Goal: Transaction & Acquisition: Subscribe to service/newsletter

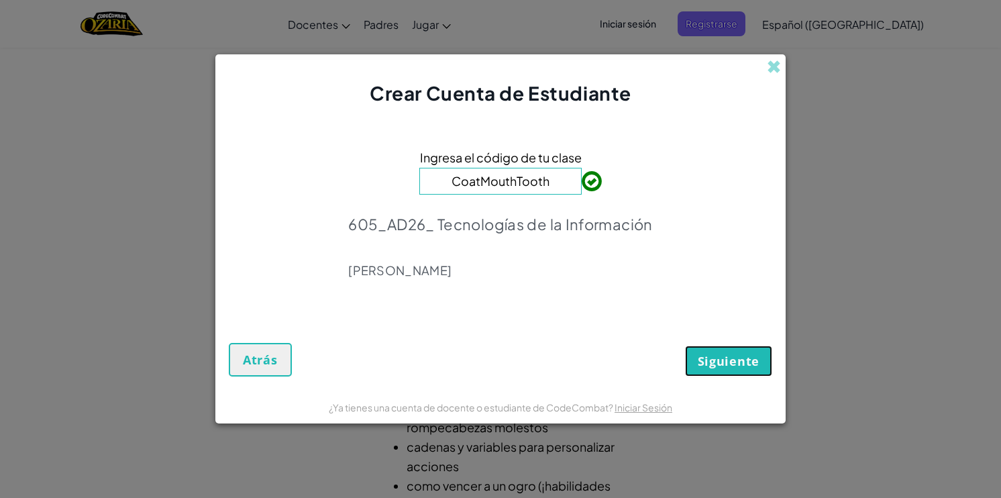
click at [720, 356] on span "Siguiente" at bounding box center [729, 361] width 62 height 16
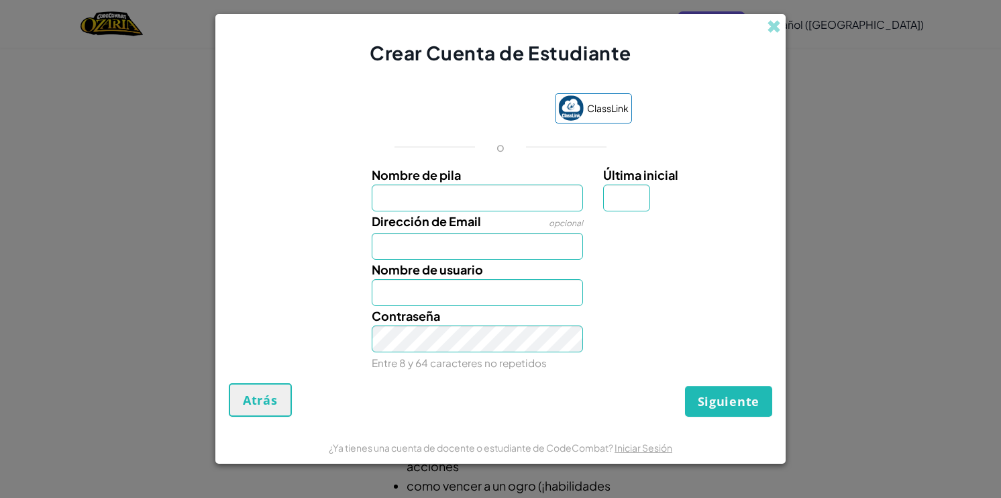
click at [466, 205] on input "Nombre de pila" at bounding box center [478, 198] width 212 height 27
type input "[PERSON_NAME]"
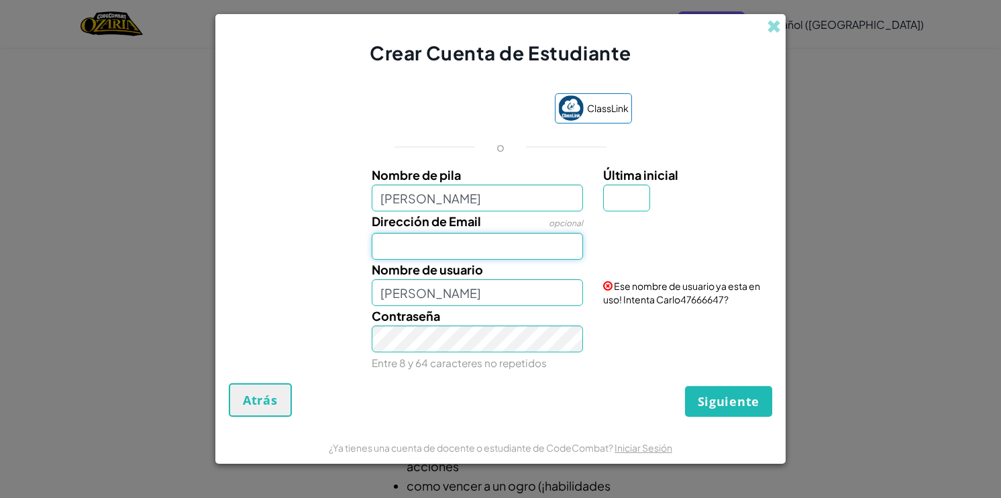
click at [452, 235] on input "Dirección de Email" at bounding box center [478, 246] width 212 height 27
type input "[EMAIL_ADDRESS][DOMAIN_NAME]"
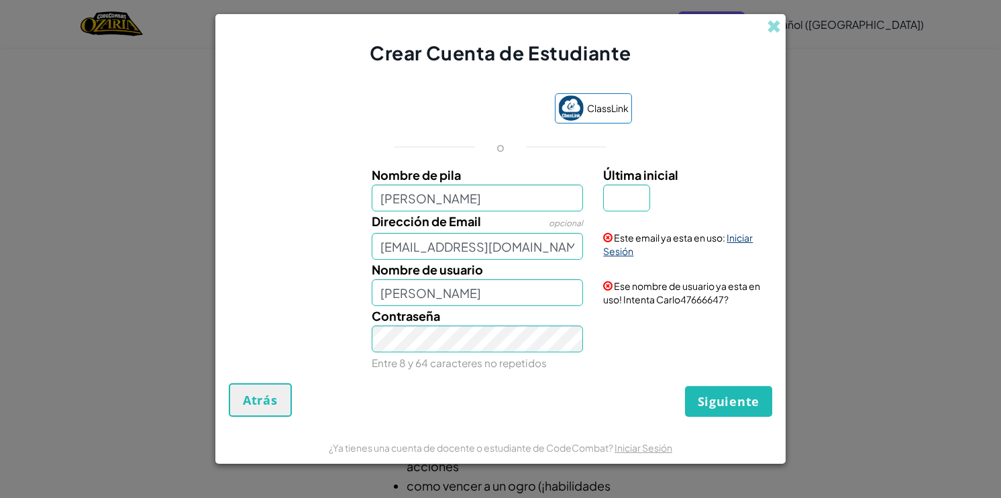
click at [622, 256] on link "Iniciar Sesión" at bounding box center [678, 245] width 150 height 26
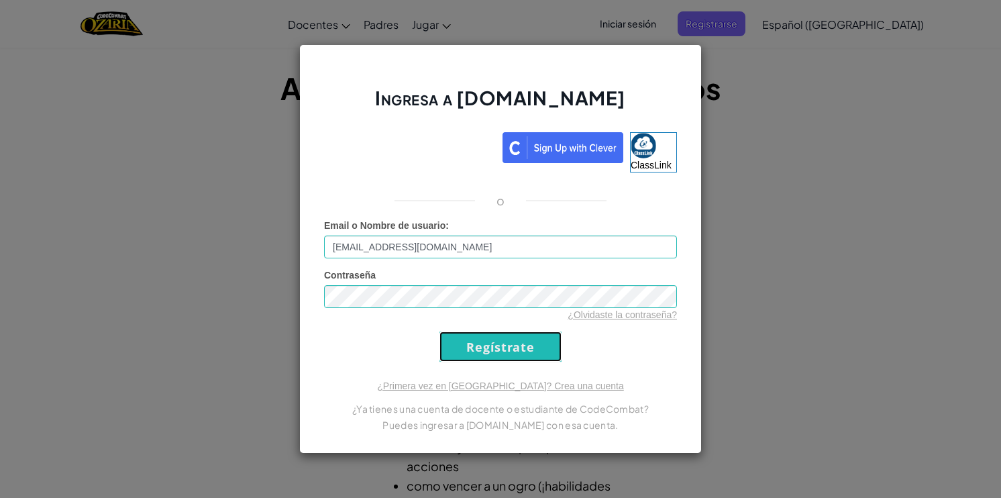
click at [476, 349] on input "Regístrate" at bounding box center [501, 347] width 122 height 30
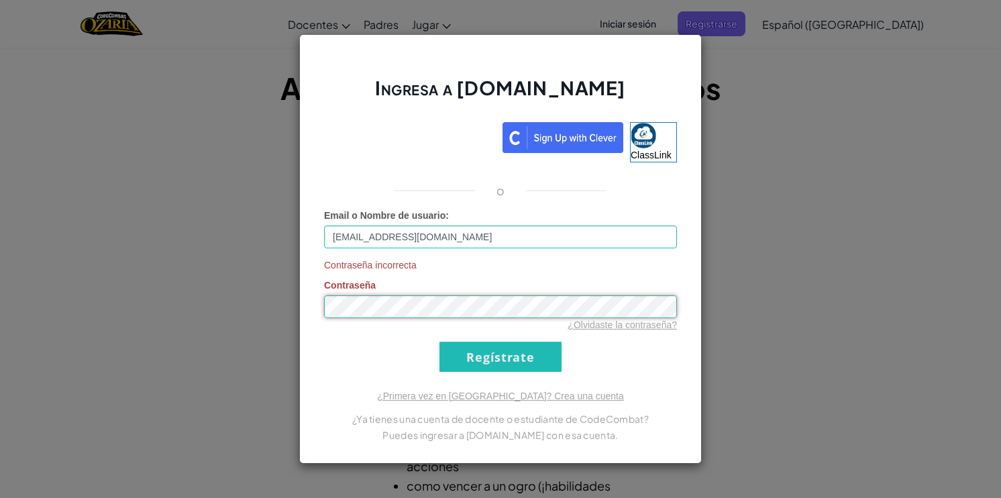
click at [191, 314] on div "Ingresa a [DOMAIN_NAME] ClassLink o Email o Nombre de usuario : [EMAIL_ADDRESS]…" at bounding box center [500, 249] width 1001 height 498
click at [500, 366] on input "Regístrate" at bounding box center [501, 357] width 122 height 30
click at [221, 315] on div "Ingresa a [DOMAIN_NAME] ClassLink o Email o Nombre de usuario : [EMAIL_ADDRESS]…" at bounding box center [500, 249] width 1001 height 498
click at [460, 365] on input "Regístrate" at bounding box center [501, 357] width 122 height 30
click at [177, 315] on div "Ingresa a [DOMAIN_NAME] ClassLink o Email o Nombre de usuario : [EMAIL_ADDRESS]…" at bounding box center [500, 249] width 1001 height 498
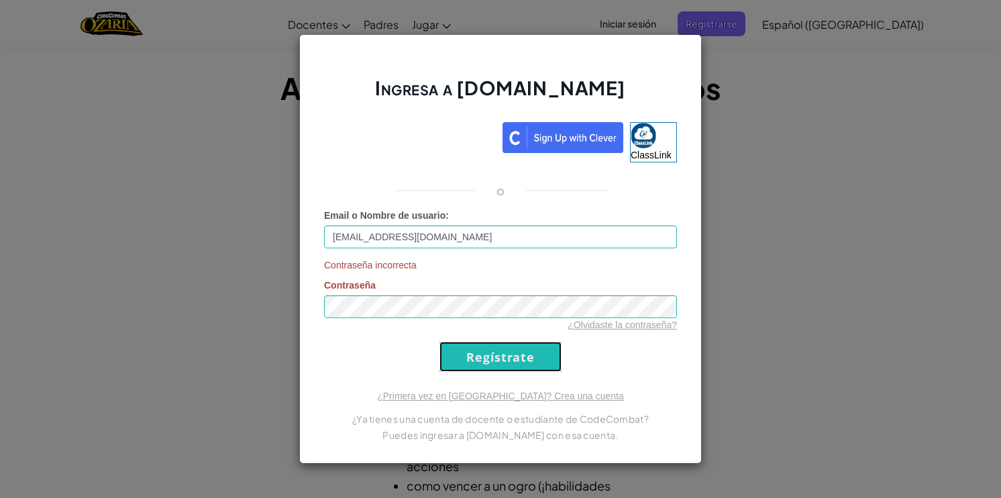
click at [501, 358] on input "Regístrate" at bounding box center [501, 357] width 122 height 30
click at [168, 305] on div "Ingresa a [DOMAIN_NAME] ClassLink o Email o Nombre de usuario : [EMAIL_ADDRESS]…" at bounding box center [500, 249] width 1001 height 498
click at [517, 350] on input "Regístrate" at bounding box center [501, 357] width 122 height 30
click at [656, 148] on link "ClassLink" at bounding box center [653, 142] width 47 height 40
click at [642, 144] on img at bounding box center [644, 136] width 26 height 26
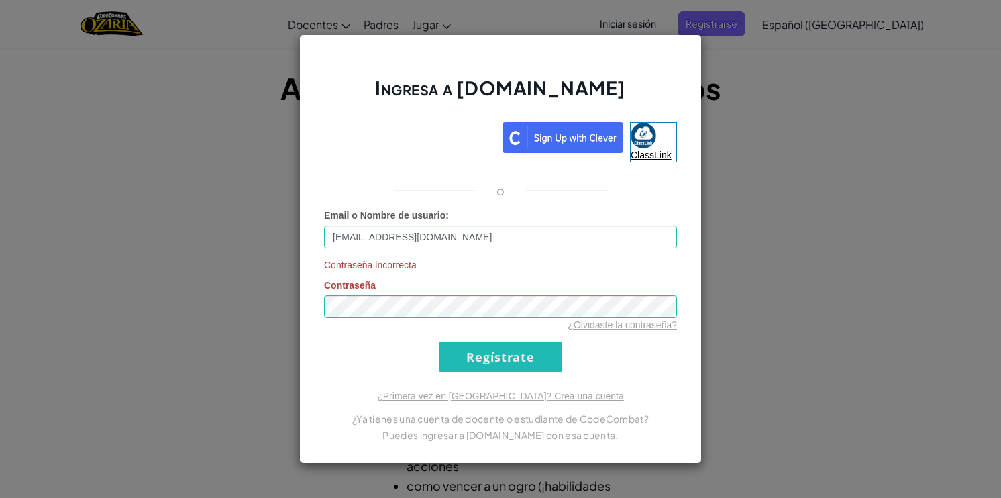
click at [639, 128] on img at bounding box center [644, 136] width 26 height 26
click at [667, 146] on link "ClassLink" at bounding box center [653, 142] width 47 height 40
drag, startPoint x: 472, startPoint y: 234, endPoint x: 483, endPoint y: 223, distance: 15.7
click at [475, 231] on input "[EMAIL_ADDRESS][DOMAIN_NAME]" at bounding box center [500, 236] width 353 height 23
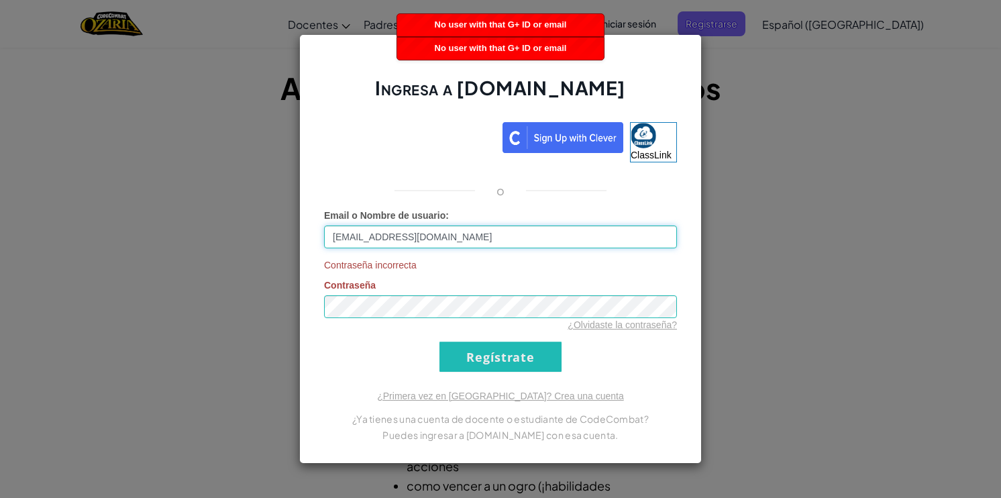
click at [488, 238] on input "[EMAIL_ADDRESS][DOMAIN_NAME]" at bounding box center [500, 236] width 353 height 23
click at [219, 305] on div "Ingresa a [DOMAIN_NAME] ClassLink o Email o Nombre de usuario : [EMAIL_ADDRESS]…" at bounding box center [500, 249] width 1001 height 498
click at [640, 330] on div "¿Olvidaste la contraseña?" at bounding box center [500, 324] width 353 height 13
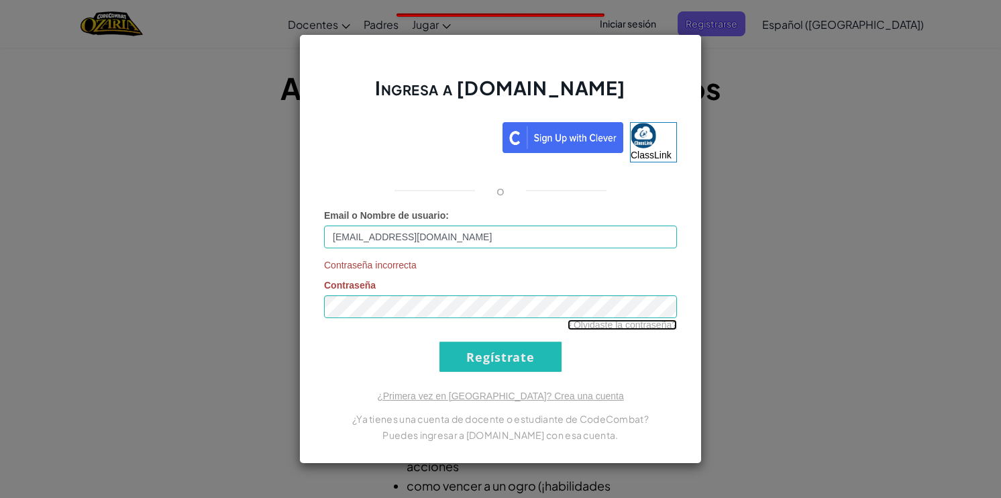
click at [640, 327] on link "¿Olvidaste la contraseña?" at bounding box center [622, 324] width 109 height 11
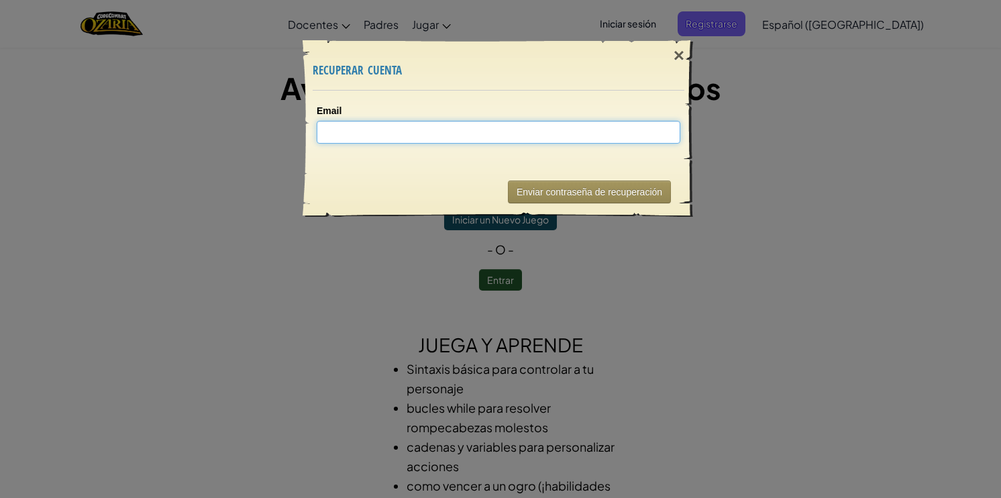
click at [400, 123] on input "Email" at bounding box center [499, 132] width 364 height 23
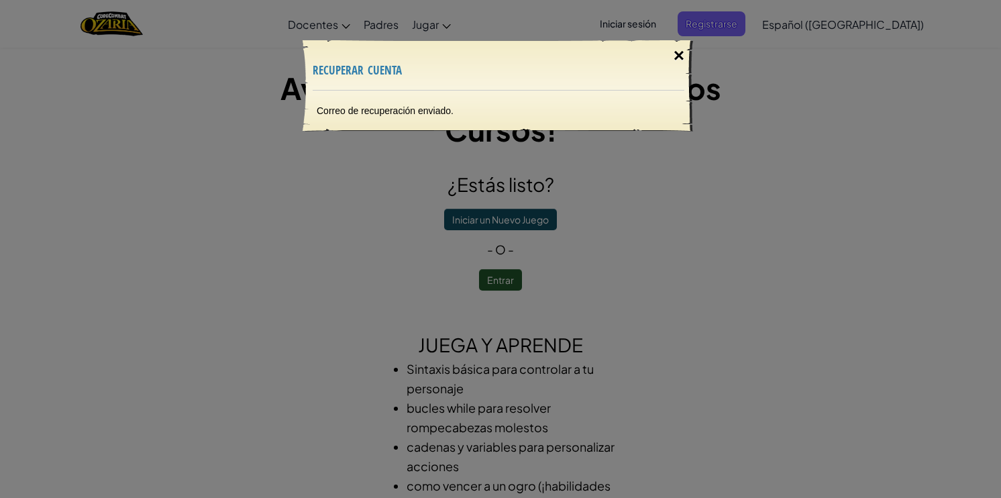
click at [676, 50] on div "×" at bounding box center [679, 55] width 31 height 39
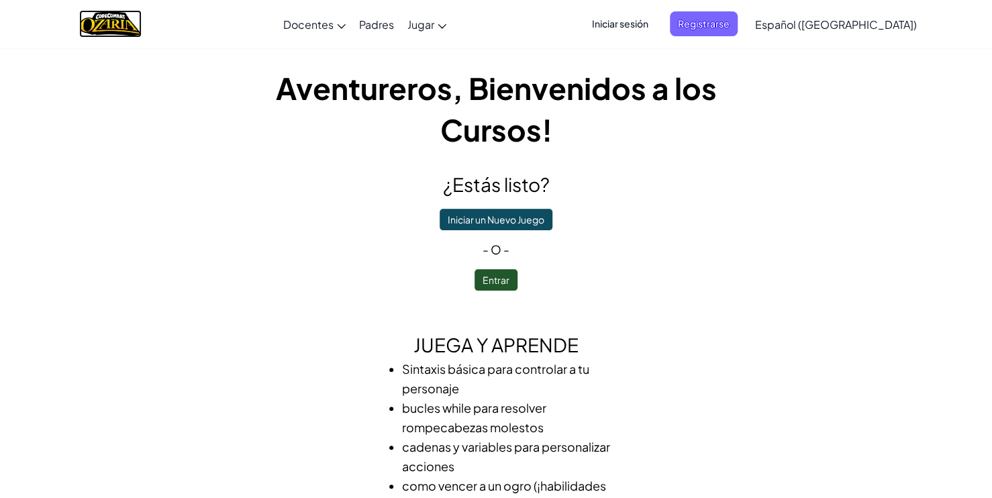
click at [121, 30] on img "Home" at bounding box center [110, 24] width 62 height 28
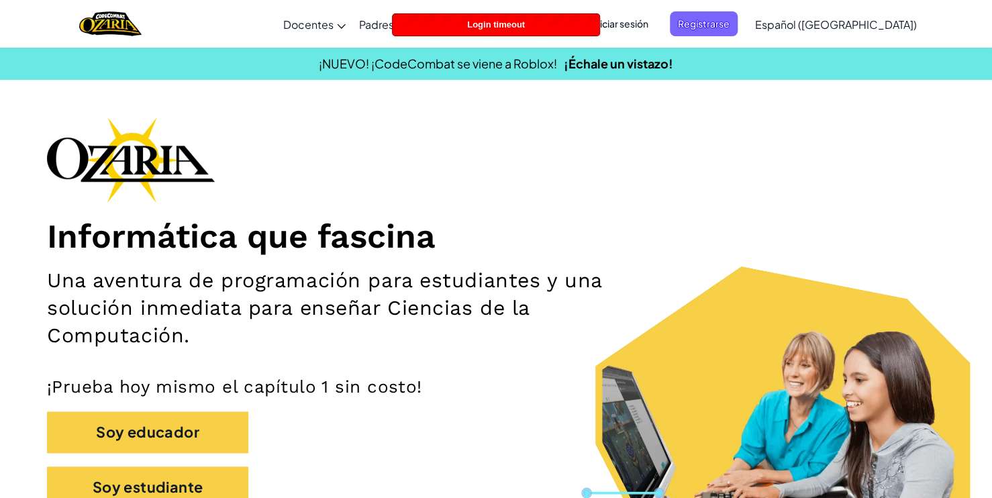
click at [646, 19] on span "Iniciar sesión" at bounding box center [620, 23] width 72 height 25
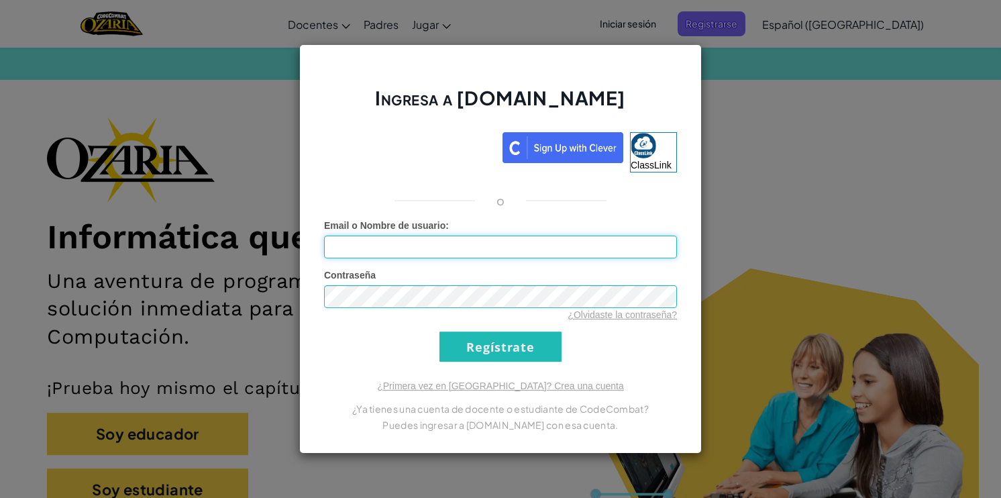
drag, startPoint x: 465, startPoint y: 252, endPoint x: 450, endPoint y: 256, distance: 15.3
click at [464, 252] on input "Email o Nombre de usuario :" at bounding box center [500, 247] width 353 height 23
type input "[EMAIL_ADDRESS][DOMAIN_NAME]"
click at [504, 354] on input "Regístrate" at bounding box center [501, 347] width 122 height 30
